Goal: Check status

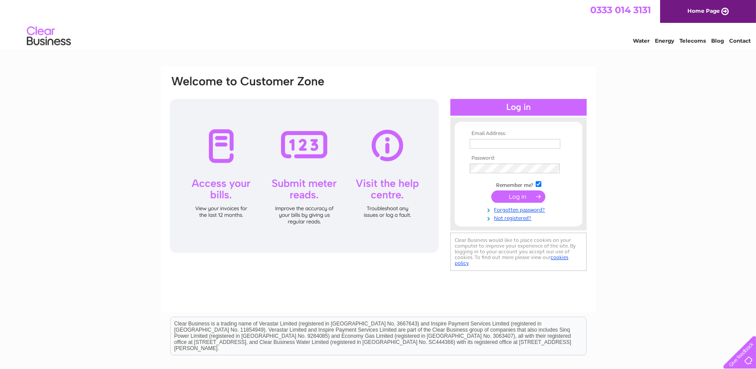
type input "[EMAIL_ADDRESS][DOMAIN_NAME]"
click at [523, 198] on input "submit" at bounding box center [519, 197] width 54 height 12
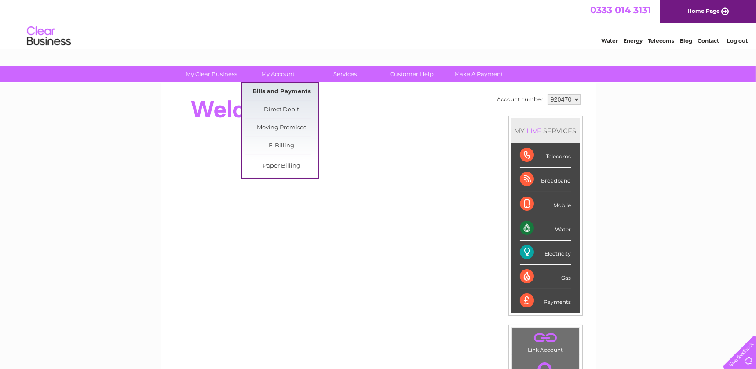
click at [288, 93] on link "Bills and Payments" at bounding box center [282, 92] width 73 height 18
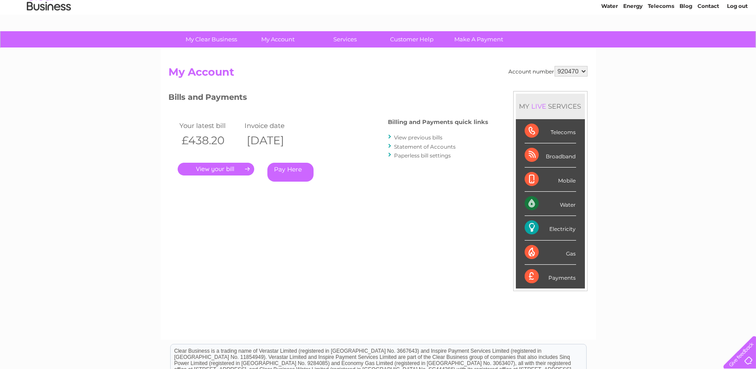
scroll to position [50, 0]
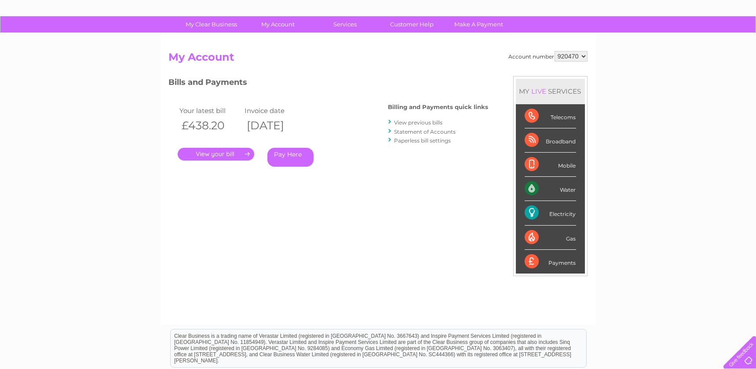
click at [233, 152] on link "." at bounding box center [216, 154] width 77 height 13
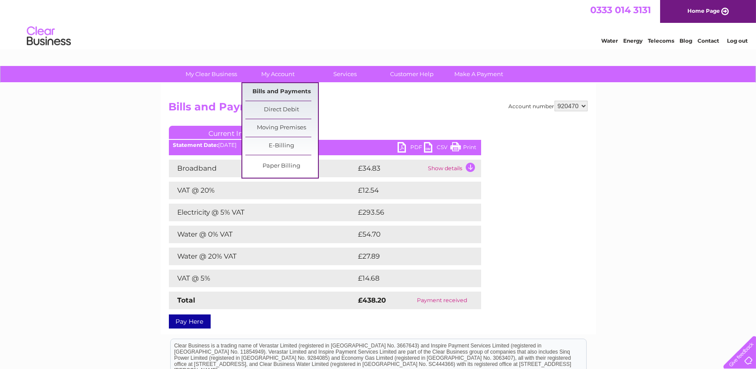
click at [284, 95] on link "Bills and Payments" at bounding box center [282, 92] width 73 height 18
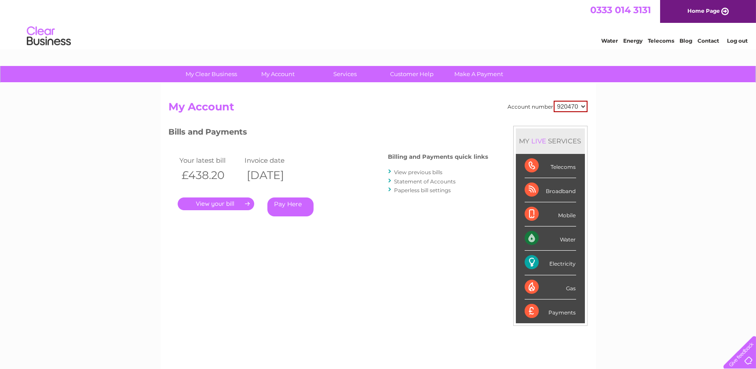
click at [429, 180] on link "Statement of Accounts" at bounding box center [426, 181] width 62 height 7
